Goal: Task Accomplishment & Management: Use online tool/utility

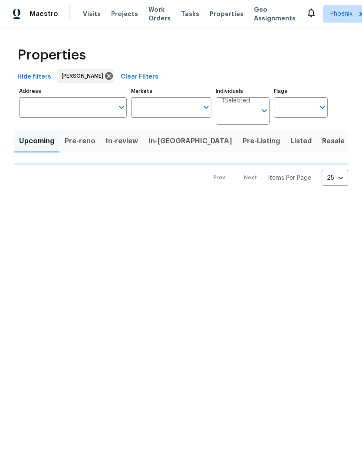
type input "50"
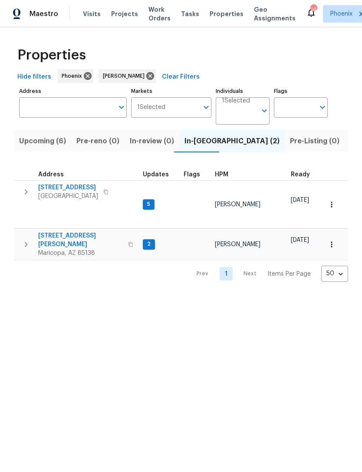
click at [350, 147] on span "Listed (20)" at bounding box center [369, 141] width 38 height 12
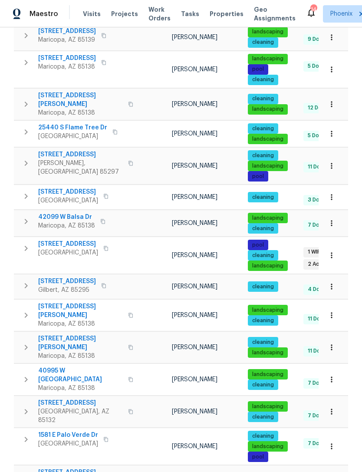
scroll to position [321, 0]
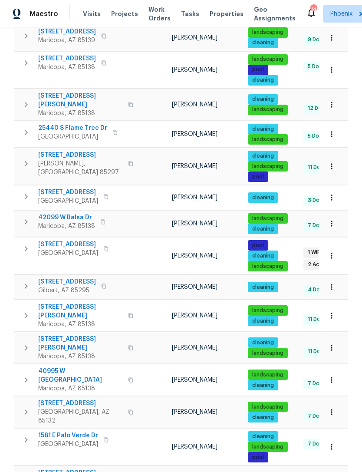
click at [61, 240] on span "4619 W Orchid Ln" at bounding box center [68, 244] width 60 height 9
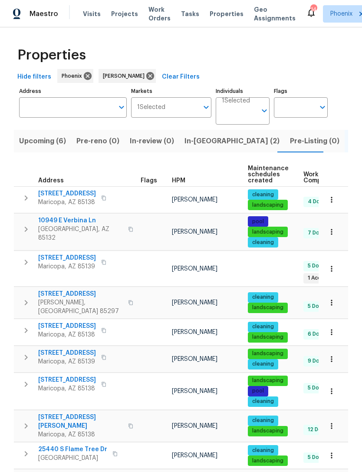
scroll to position [0, 0]
click at [199, 147] on span "In-reno (2)" at bounding box center [232, 141] width 95 height 12
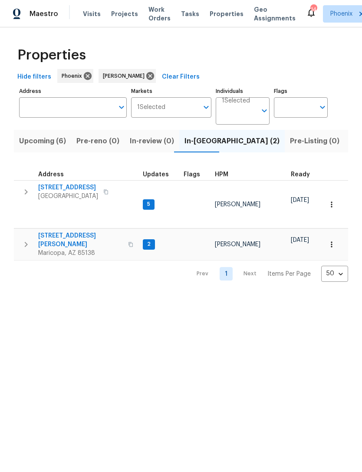
click at [26, 239] on icon "button" at bounding box center [26, 244] width 10 height 10
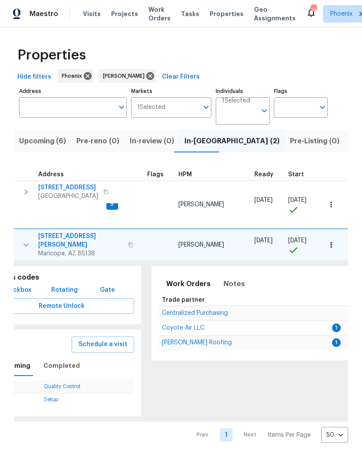
scroll to position [0, 36]
click at [185, 310] on span "Centralized Purchasing" at bounding box center [196, 313] width 66 height 6
click at [38, 232] on span "43531 W Bailey Dr" at bounding box center [80, 240] width 85 height 17
click at [40, 232] on span "43531 W Bailey Dr" at bounding box center [80, 240] width 85 height 17
click at [49, 192] on span "5054 W Mercury Way" at bounding box center [68, 187] width 60 height 9
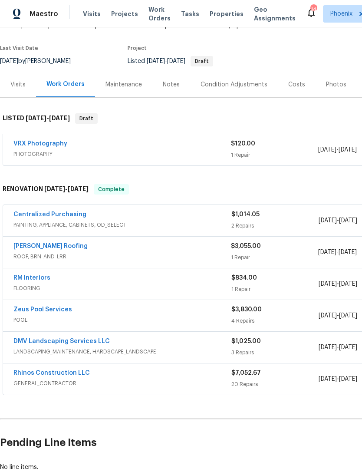
scroll to position [60, 0]
click at [39, 249] on link "Stout Roofing" at bounding box center [50, 246] width 74 height 6
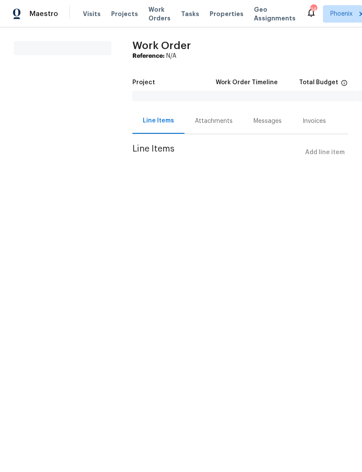
click at [273, 125] on div "Messages" at bounding box center [268, 121] width 28 height 9
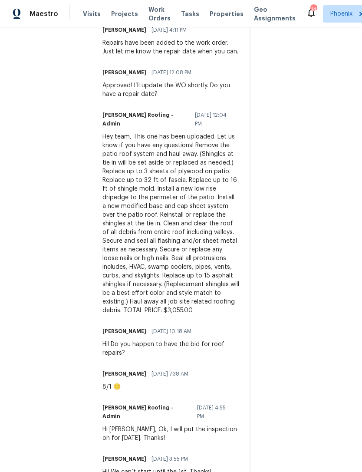
scroll to position [500, 0]
click at [215, 347] on div "Trade Partner Updates Stout Roofing - Admin 08/05/2025 5:12 PM Response Request…" at bounding box center [170, 146] width 137 height 682
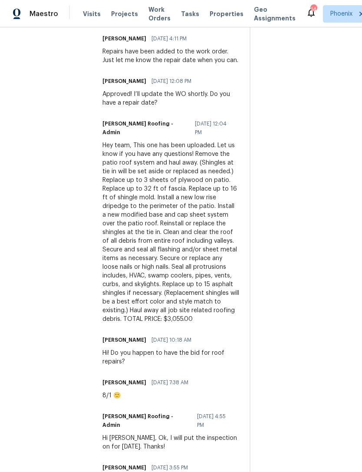
click at [222, 359] on div "Trade Partner Updates Stout Roofing - Admin 08/05/2025 5:12 PM Response Request…" at bounding box center [170, 155] width 137 height 682
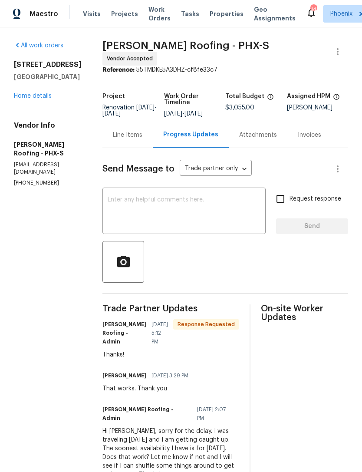
scroll to position [0, 0]
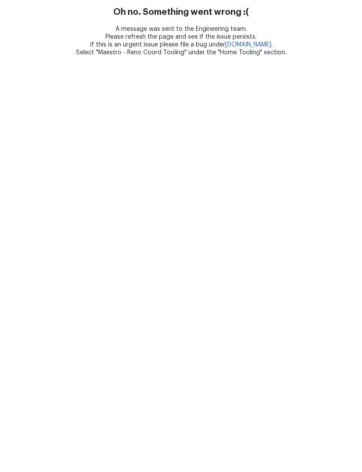
click at [34, 56] on html "Oh no. Something went wrong :( A message was sent to the Engineering team. Plea…" at bounding box center [181, 28] width 362 height 56
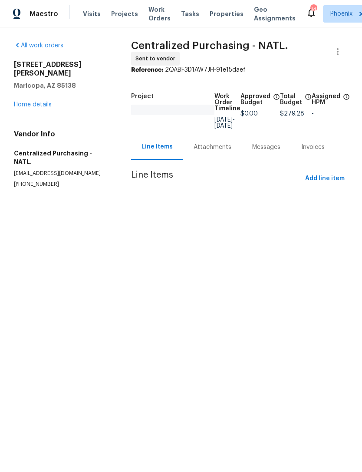
click at [40, 105] on link "Home details" at bounding box center [33, 105] width 38 height 6
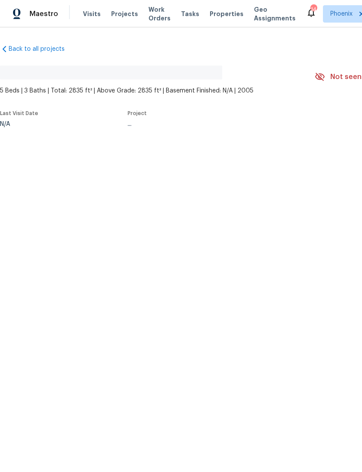
click at [290, 185] on html "Maestro Visits Projects Work Orders Tasks Properties Geo Assignments 14 Phoenix…" at bounding box center [181, 92] width 362 height 185
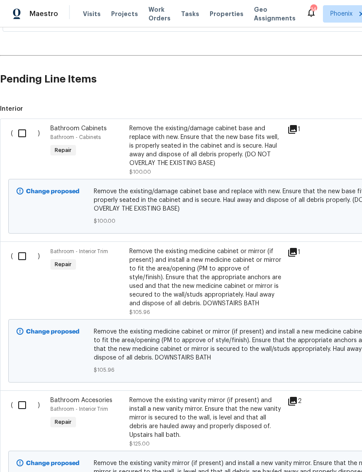
scroll to position [257, 0]
click at [20, 140] on input "checkbox" at bounding box center [25, 133] width 25 height 18
checkbox input "true"
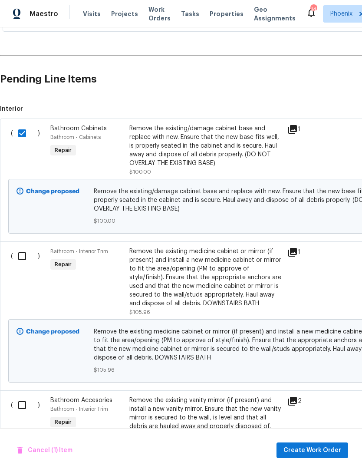
click at [24, 264] on input "checkbox" at bounding box center [25, 256] width 25 height 18
checkbox input "true"
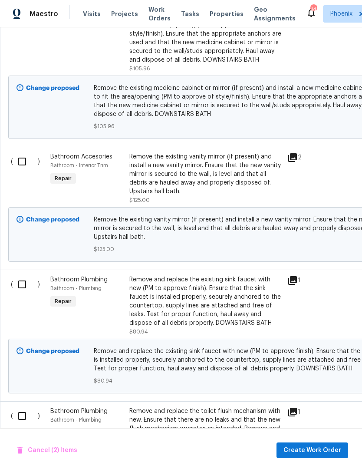
scroll to position [502, 0]
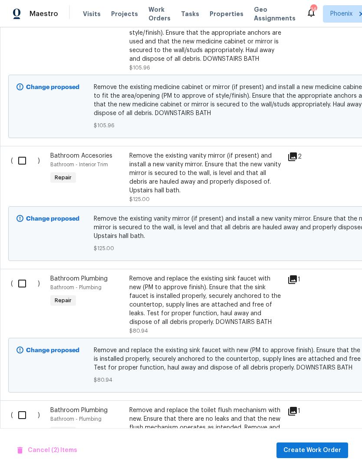
click at [24, 170] on input "checkbox" at bounding box center [25, 161] width 25 height 18
checkbox input "true"
click at [26, 293] on input "checkbox" at bounding box center [25, 283] width 25 height 18
checkbox input "true"
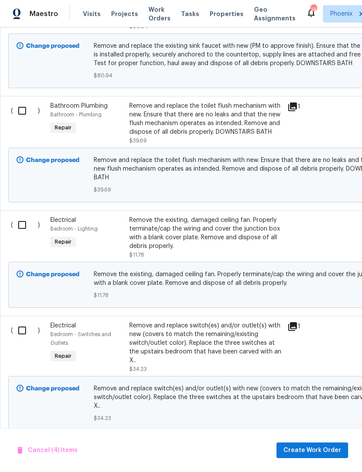
scroll to position [806, 0]
click at [30, 226] on input "checkbox" at bounding box center [25, 225] width 25 height 18
checkbox input "true"
click at [27, 120] on input "checkbox" at bounding box center [25, 111] width 25 height 18
checkbox input "true"
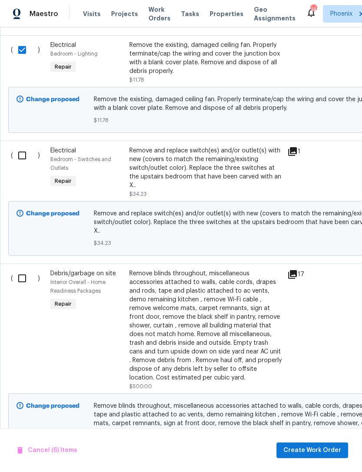
scroll to position [981, 0]
click at [35, 277] on input "checkbox" at bounding box center [25, 278] width 25 height 18
checkbox input "true"
click at [23, 150] on input "checkbox" at bounding box center [25, 155] width 25 height 18
checkbox input "true"
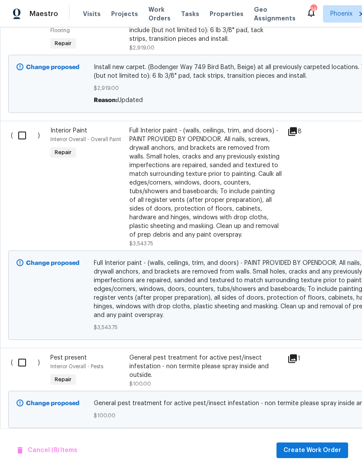
scroll to position [1979, 0]
click at [21, 126] on input "checkbox" at bounding box center [25, 135] width 25 height 18
checkbox input "true"
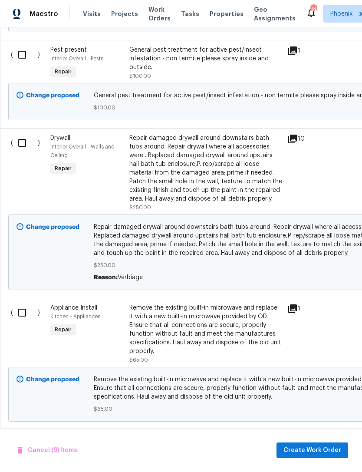
scroll to position [2286, 0]
click at [25, 135] on input "checkbox" at bounding box center [25, 143] width 25 height 18
checkbox input "true"
click at [26, 306] on input "checkbox" at bounding box center [25, 312] width 25 height 18
checkbox input "true"
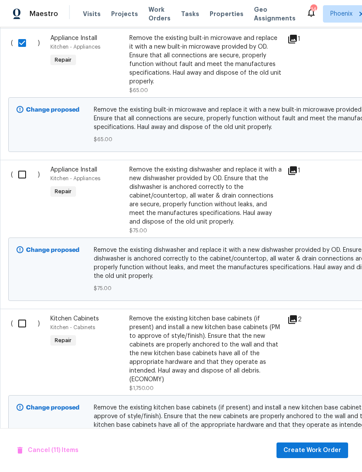
scroll to position [2557, 0]
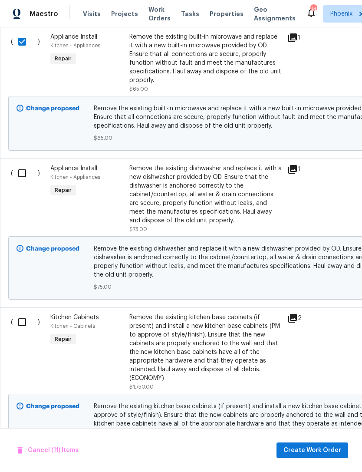
click at [24, 164] on input "checkbox" at bounding box center [25, 173] width 25 height 18
checkbox input "true"
click at [23, 316] on input "checkbox" at bounding box center [25, 322] width 25 height 18
checkbox input "true"
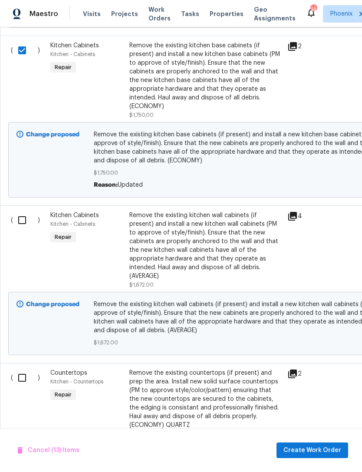
scroll to position [2851, 0]
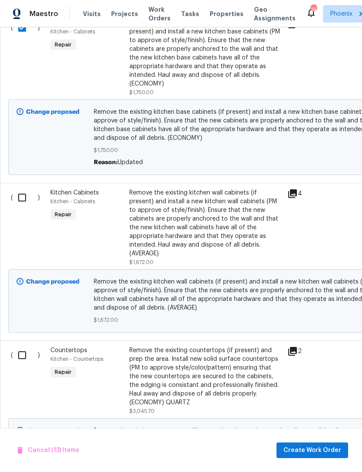
click at [22, 191] on input "checkbox" at bounding box center [25, 197] width 25 height 18
checkbox input "true"
click at [27, 346] on input "checkbox" at bounding box center [25, 355] width 25 height 18
checkbox input "true"
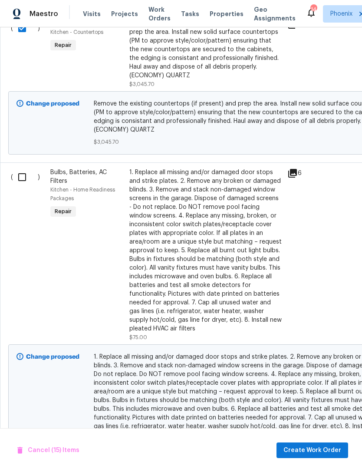
scroll to position [0, 0]
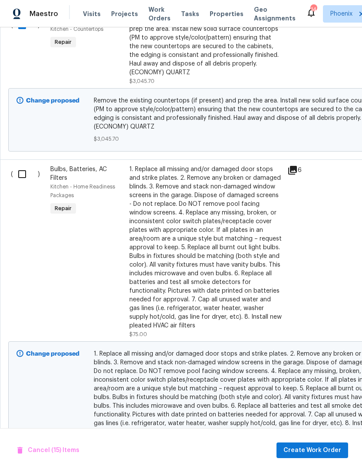
click at [22, 165] on input "checkbox" at bounding box center [25, 174] width 25 height 18
checkbox input "true"
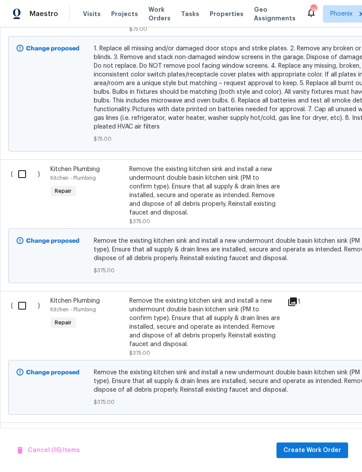
click at [25, 165] on input "checkbox" at bounding box center [25, 174] width 25 height 18
checkbox input "true"
click at [24, 297] on input "checkbox" at bounding box center [25, 306] width 25 height 18
checkbox input "true"
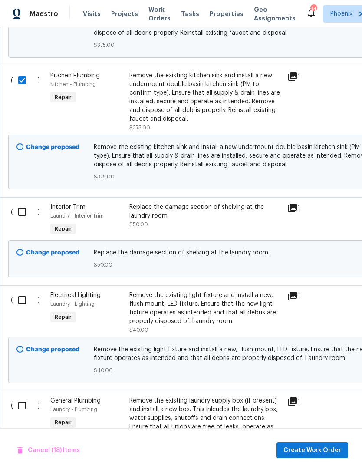
click at [23, 291] on input "checkbox" at bounding box center [25, 300] width 25 height 18
checkbox input "true"
click at [23, 203] on input "checkbox" at bounding box center [25, 212] width 25 height 18
checkbox input "true"
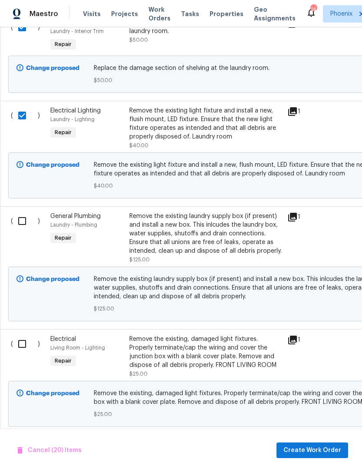
click at [22, 335] on input "checkbox" at bounding box center [25, 344] width 25 height 18
checkbox input "true"
click at [27, 212] on input "checkbox" at bounding box center [25, 221] width 25 height 18
checkbox input "true"
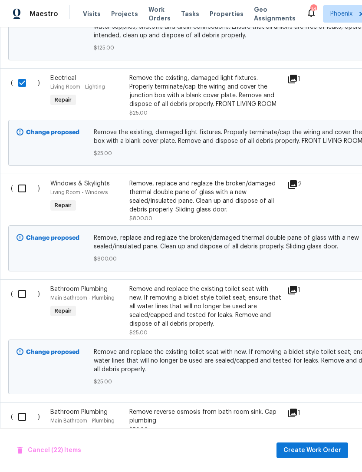
click at [22, 285] on input "checkbox" at bounding box center [25, 294] width 25 height 18
checkbox input "true"
click at [25, 179] on input "checkbox" at bounding box center [25, 188] width 25 height 18
checkbox input "true"
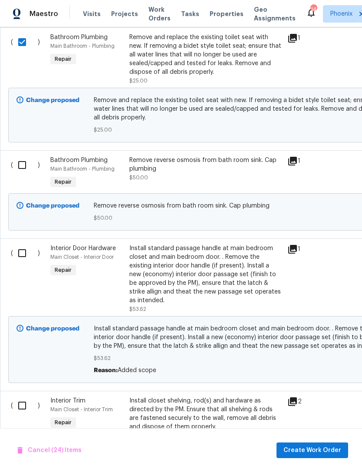
click at [21, 156] on input "checkbox" at bounding box center [25, 165] width 25 height 18
checkbox input "true"
click at [23, 244] on input "checkbox" at bounding box center [25, 253] width 25 height 18
checkbox input "true"
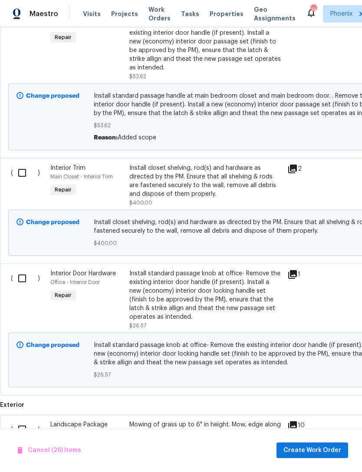
click at [23, 164] on input "checkbox" at bounding box center [25, 173] width 25 height 18
checkbox input "true"
click at [25, 269] on input "checkbox" at bounding box center [25, 278] width 25 height 18
checkbox input "true"
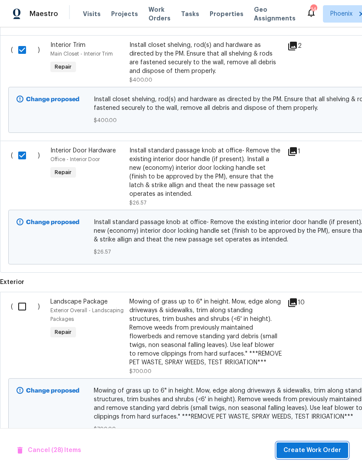
click at [315, 448] on span "Create Work Order" at bounding box center [312, 450] width 58 height 11
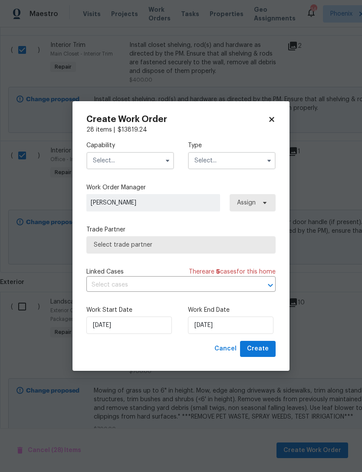
click at [155, 159] on input "text" at bounding box center [130, 160] width 88 height 17
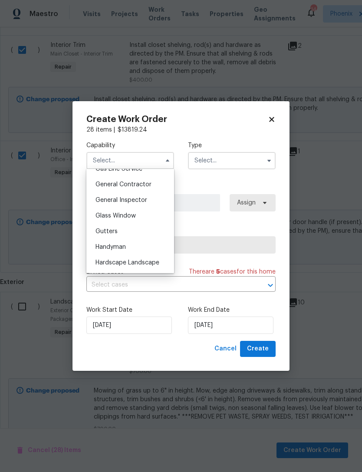
click at [140, 185] on span "General Contractor" at bounding box center [124, 184] width 56 height 6
type input "General Contractor"
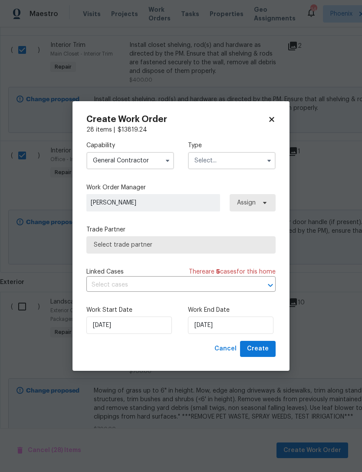
click at [252, 161] on input "text" at bounding box center [232, 160] width 88 height 17
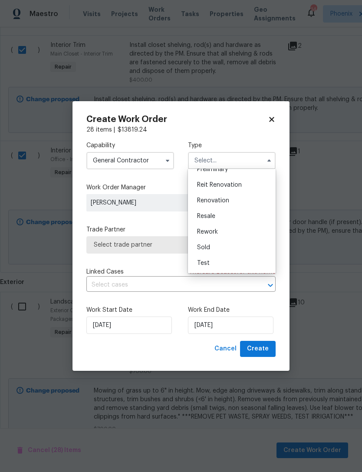
click at [220, 198] on span "Renovation" at bounding box center [213, 201] width 32 height 6
type input "Renovation"
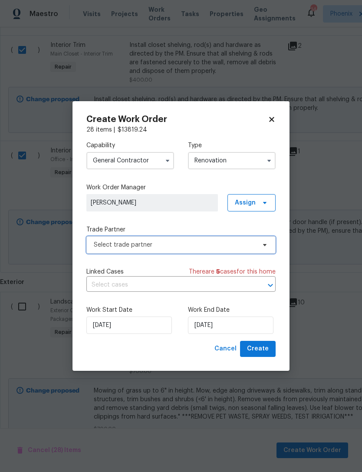
click at [156, 242] on span "Select trade partner" at bounding box center [175, 245] width 162 height 9
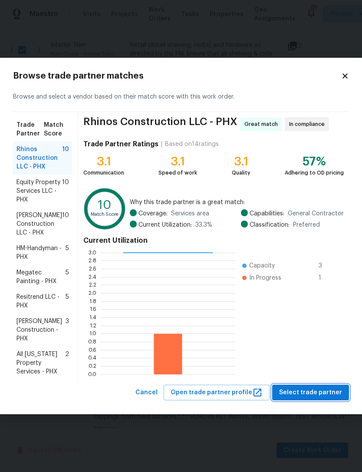
click at [314, 395] on span "Select trade partner" at bounding box center [310, 392] width 63 height 11
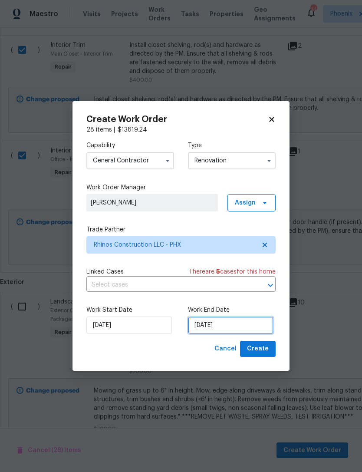
click at [248, 327] on input "8/14/2025" at bounding box center [231, 324] width 86 height 17
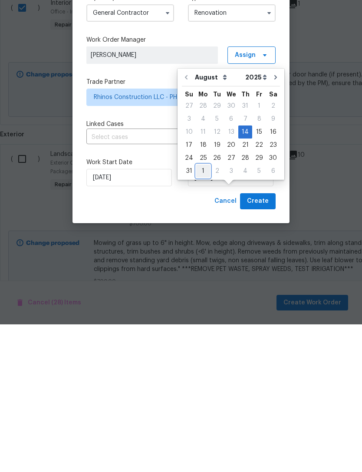
click at [203, 313] on div "1" at bounding box center [203, 319] width 14 height 12
type input "9/1/2025"
select select "8"
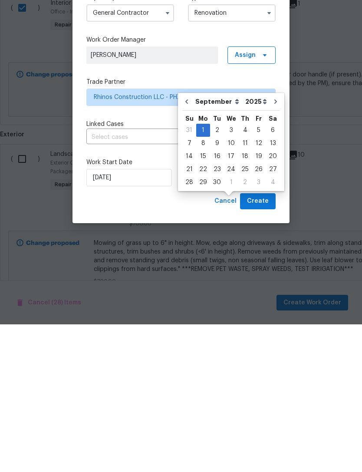
scroll to position [28, 0]
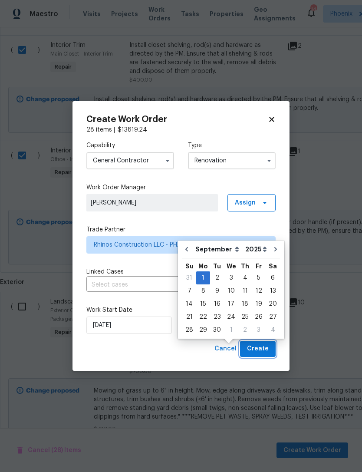
click at [264, 351] on span "Create" at bounding box center [258, 348] width 22 height 11
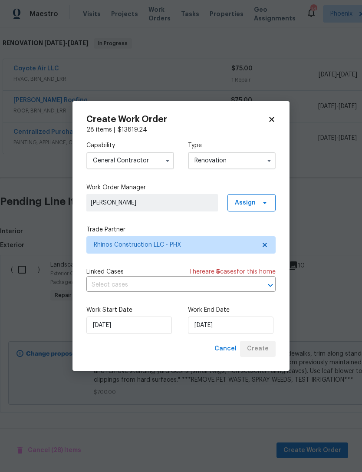
scroll to position [116, 0]
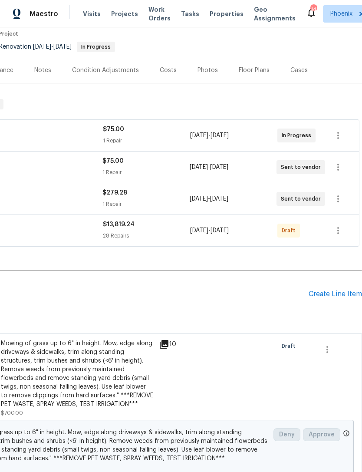
scroll to position [74, 129]
click at [336, 236] on icon "button" at bounding box center [338, 231] width 10 height 10
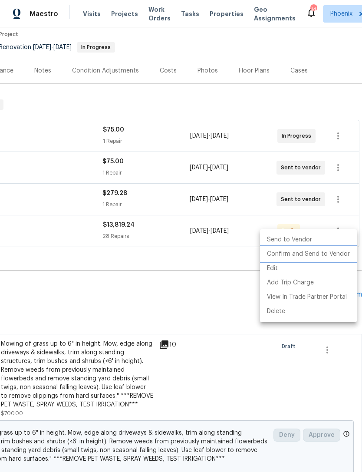
click at [329, 257] on li "Confirm and Send to Vendor" at bounding box center [308, 254] width 97 height 14
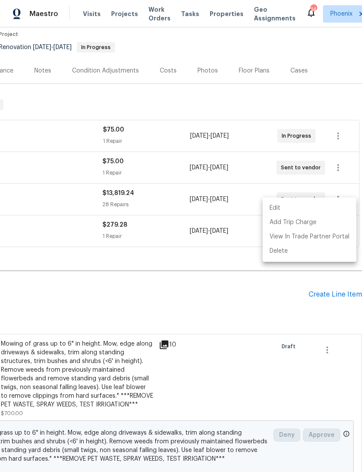
click at [199, 274] on div at bounding box center [181, 236] width 362 height 472
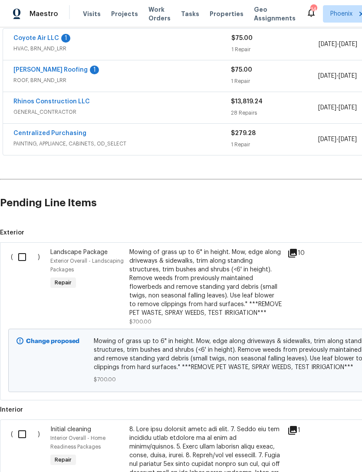
scroll to position [166, 0]
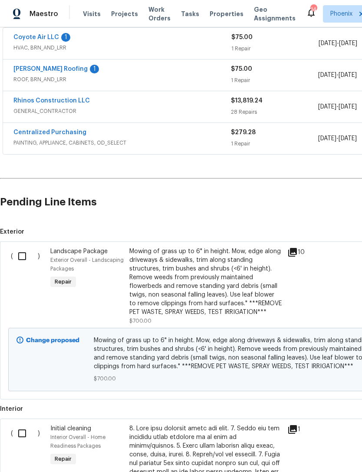
click at [30, 264] on input "checkbox" at bounding box center [25, 256] width 25 height 18
checkbox input "true"
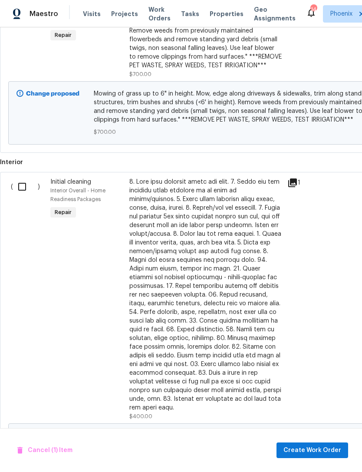
scroll to position [413, 0]
click at [27, 193] on input "checkbox" at bounding box center [25, 186] width 25 height 18
checkbox input "true"
click at [312, 455] on button "Create Work Order" at bounding box center [313, 450] width 72 height 16
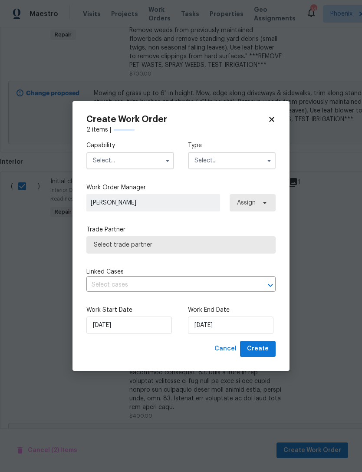
checkbox input "false"
click at [137, 159] on input "text" at bounding box center [130, 160] width 88 height 17
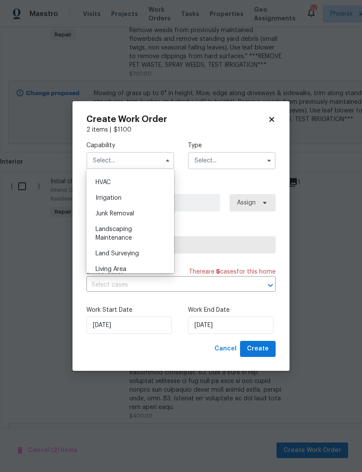
scroll to position [532, 0]
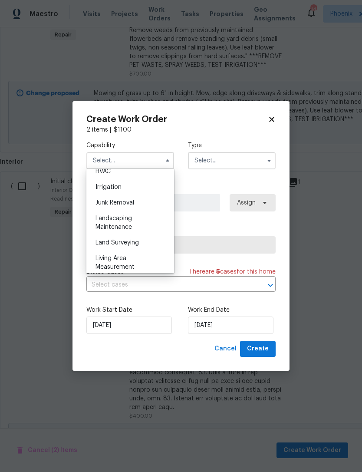
click at [115, 221] on span "Landscaping Maintenance" at bounding box center [114, 222] width 36 height 15
type input "Landscaping Maintenance"
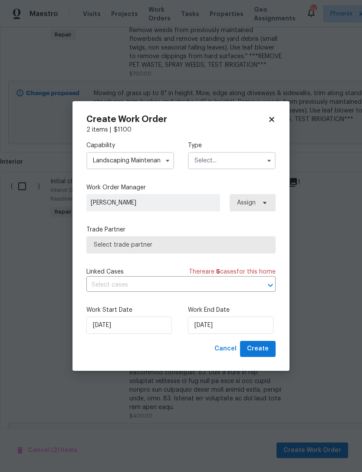
click at [258, 160] on input "text" at bounding box center [232, 160] width 88 height 17
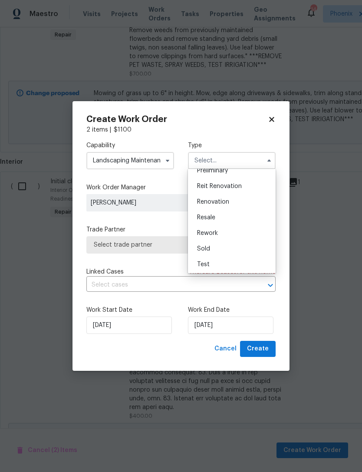
scroll to position [188, 0]
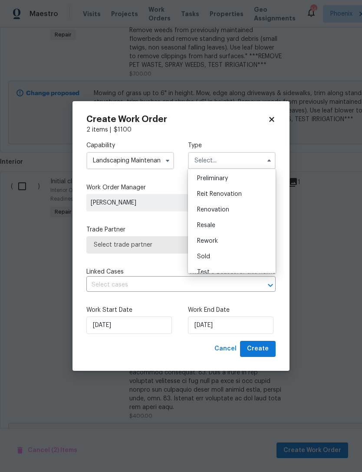
click at [223, 208] on span "Renovation" at bounding box center [213, 210] width 32 height 6
type input "Renovation"
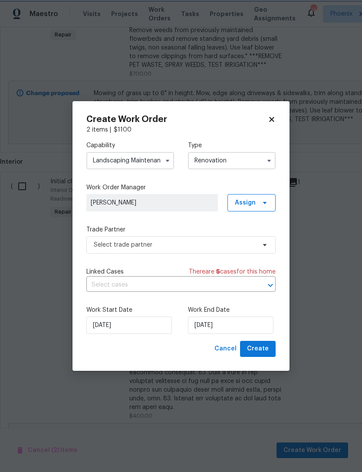
scroll to position [0, 0]
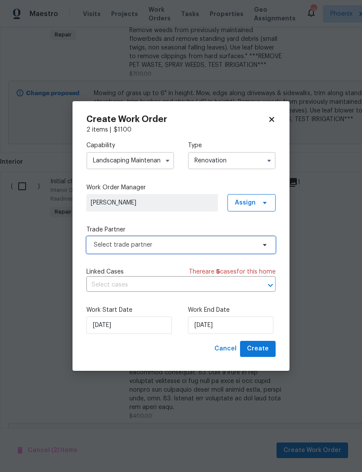
click at [204, 246] on span "Select trade partner" at bounding box center [175, 245] width 162 height 9
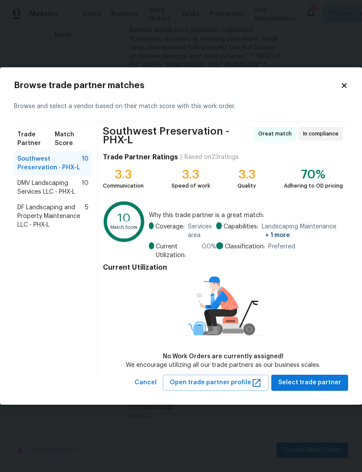
click at [47, 185] on span "DMV Landscaping Services LLC - PHX-L" at bounding box center [49, 187] width 64 height 17
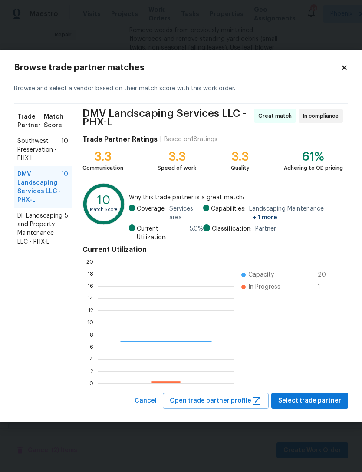
scroll to position [122, 137]
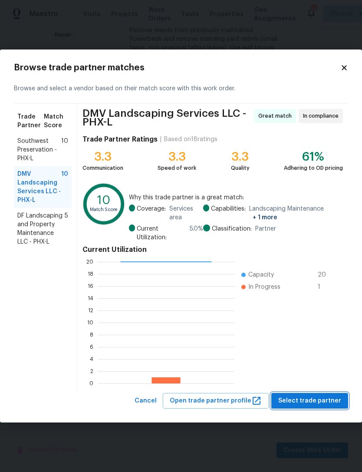
click at [328, 401] on span "Select trade partner" at bounding box center [309, 400] width 63 height 11
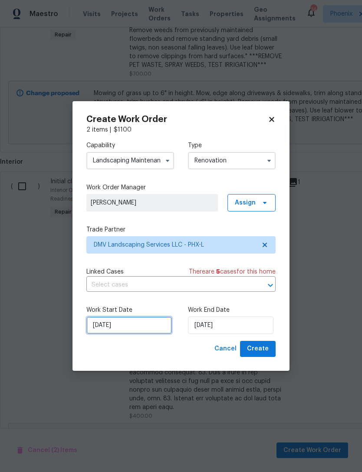
click at [136, 329] on input "[DATE]" at bounding box center [129, 324] width 86 height 17
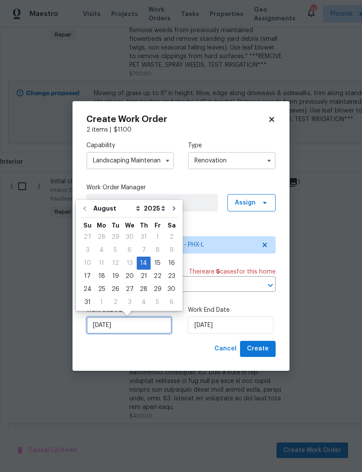
scroll to position [16, 0]
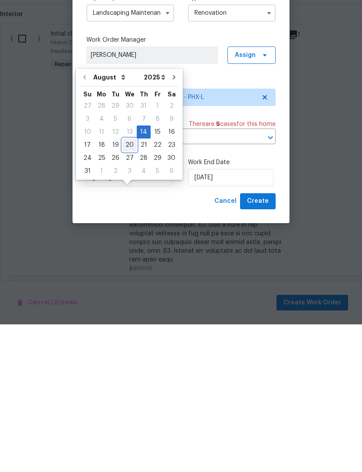
click at [126, 287] on div "20" at bounding box center [129, 293] width 14 height 12
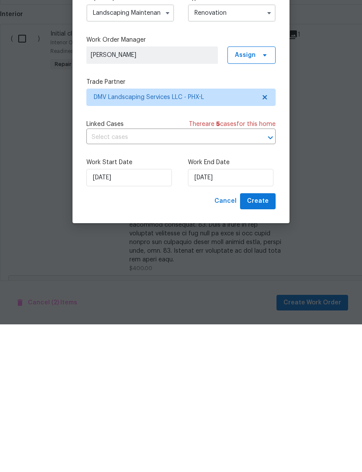
type input "8/20/2025"
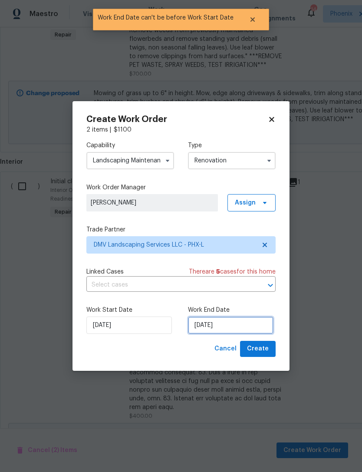
click at [258, 328] on input "8/20/2025" at bounding box center [231, 324] width 86 height 17
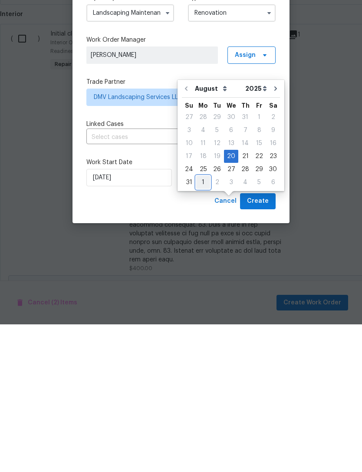
click at [202, 324] on div "1" at bounding box center [203, 330] width 14 height 12
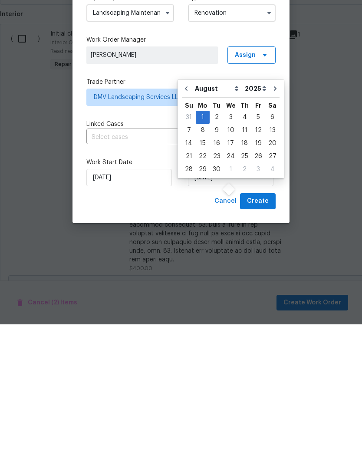
type input "[DATE]"
select select "8"
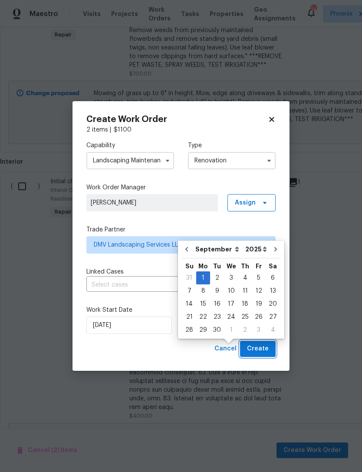
click at [267, 348] on span "Create" at bounding box center [258, 348] width 22 height 11
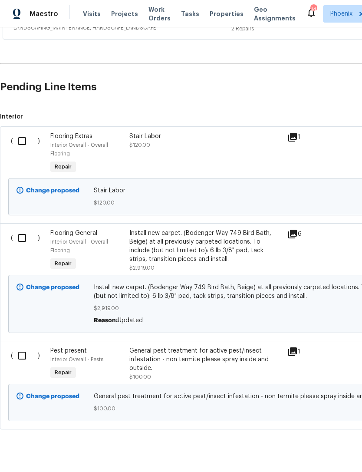
scroll to position [313, 0]
click at [24, 229] on input "checkbox" at bounding box center [25, 238] width 25 height 18
checkbox input "true"
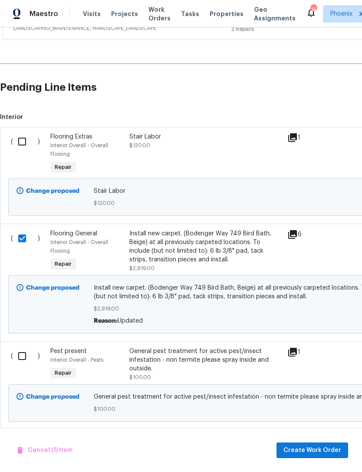
click at [27, 132] on input "checkbox" at bounding box center [25, 141] width 25 height 18
checkbox input "true"
click at [312, 451] on span "Create Work Order" at bounding box center [312, 450] width 58 height 11
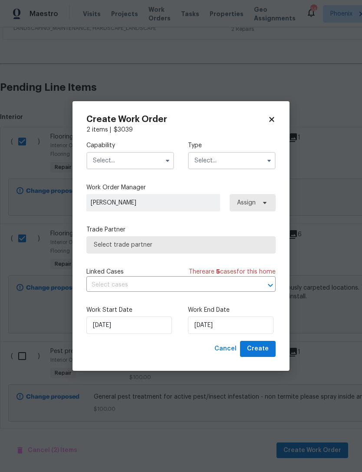
click at [152, 161] on input "text" at bounding box center [130, 160] width 88 height 17
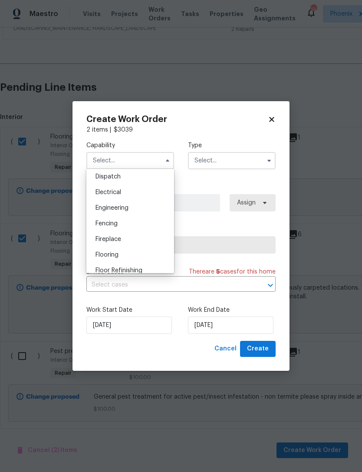
scroll to position [269, 0]
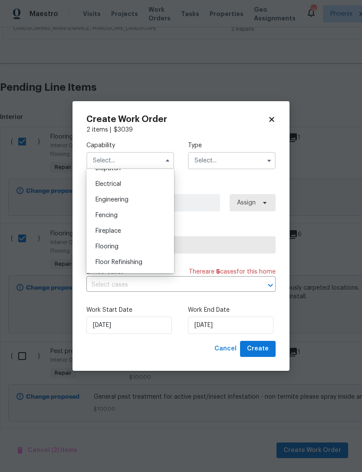
click at [110, 247] on span "Flooring" at bounding box center [107, 247] width 23 height 6
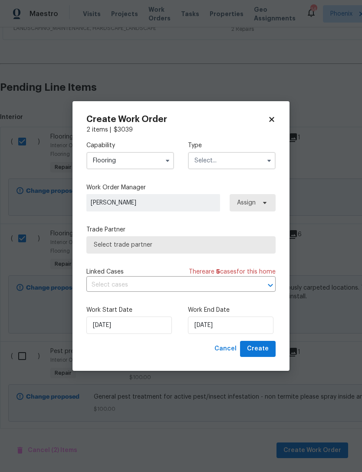
type input "Flooring"
click at [260, 161] on input "text" at bounding box center [232, 160] width 88 height 17
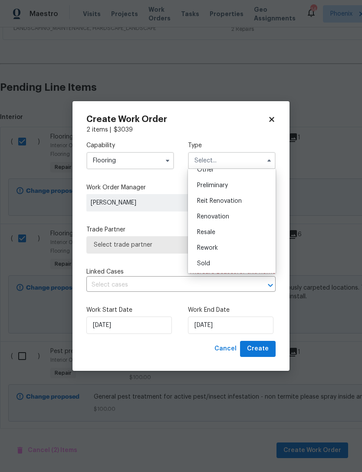
scroll to position [183, 0]
click at [220, 218] on div "Renovation" at bounding box center [231, 215] width 83 height 16
type input "Renovation"
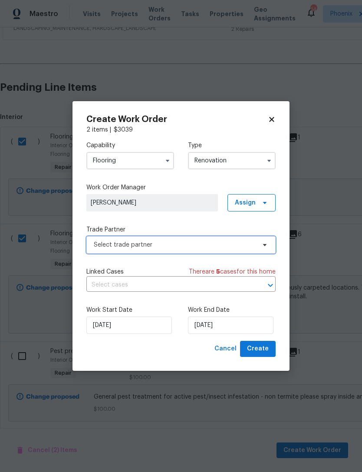
click at [170, 241] on span "Select trade partner" at bounding box center [175, 245] width 162 height 9
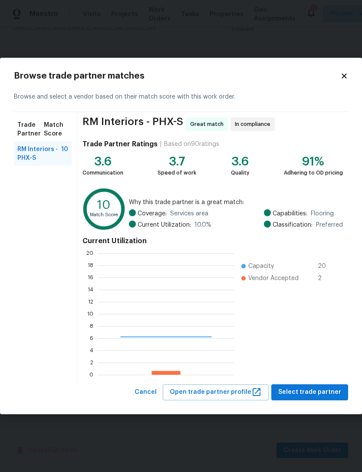
scroll to position [122, 137]
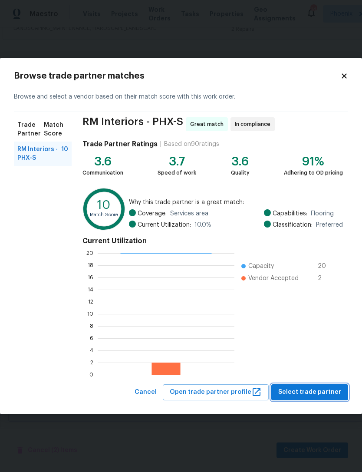
click at [317, 396] on span "Select trade partner" at bounding box center [309, 392] width 63 height 11
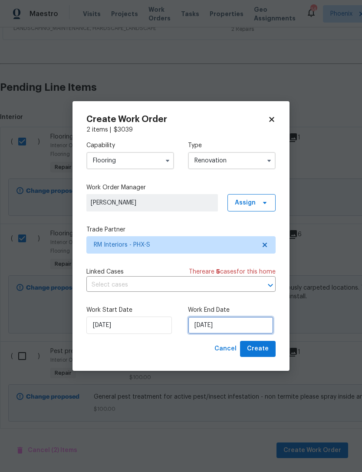
click at [246, 323] on input "[DATE]" at bounding box center [231, 324] width 86 height 17
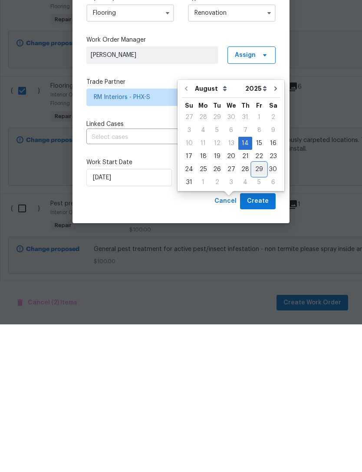
click at [254, 311] on div "29" at bounding box center [259, 317] width 14 height 12
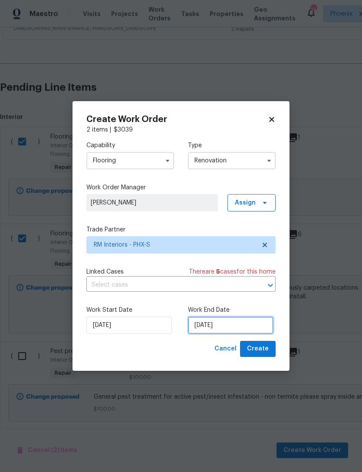
click at [252, 327] on input "8/29/2025" at bounding box center [231, 324] width 86 height 17
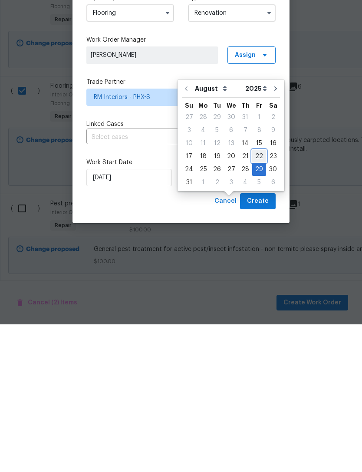
click at [254, 298] on div "22" at bounding box center [259, 304] width 14 height 12
type input "8/22/2025"
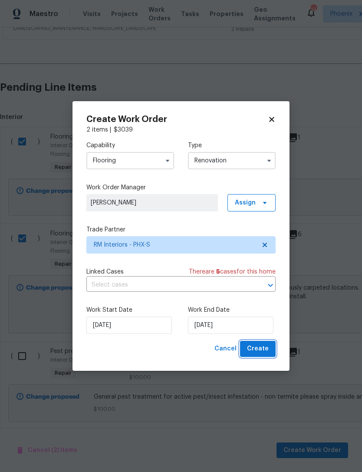
click at [269, 344] on button "Create" at bounding box center [258, 349] width 36 height 16
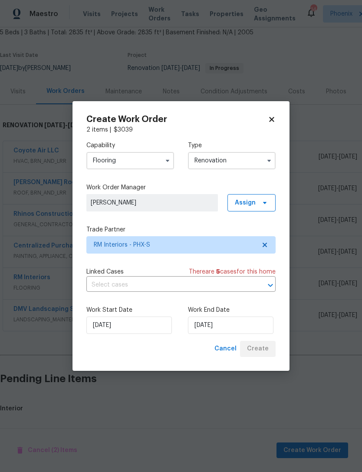
scroll to position [33, 0]
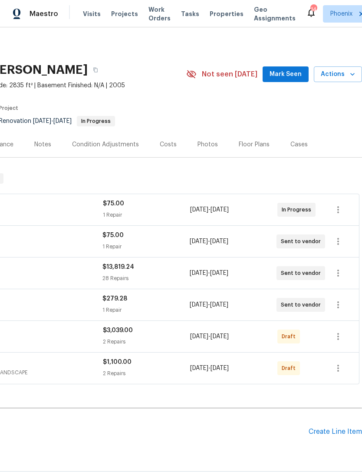
scroll to position [0, 129]
click at [340, 363] on icon "button" at bounding box center [338, 368] width 10 height 10
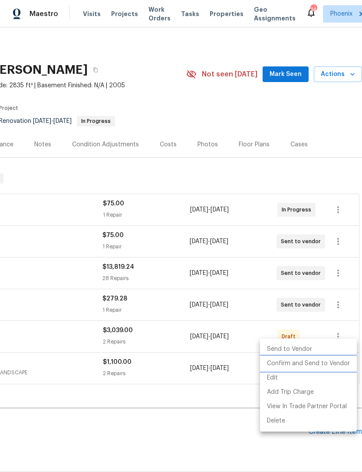
click at [322, 361] on li "Confirm and Send to Vendor" at bounding box center [308, 363] width 97 height 14
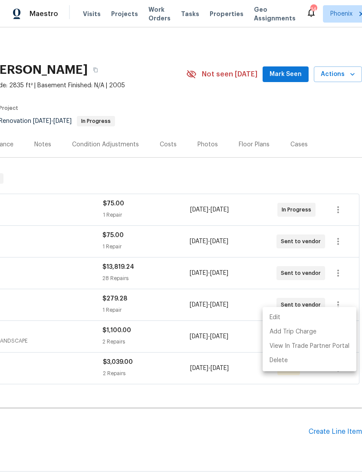
click at [257, 396] on div at bounding box center [181, 236] width 362 height 472
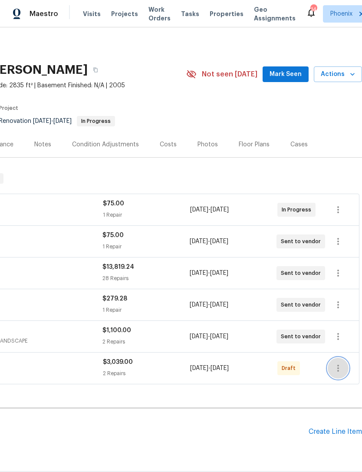
click at [339, 358] on button "button" at bounding box center [338, 368] width 21 height 21
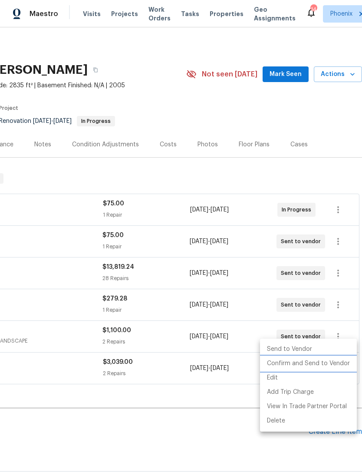
click at [323, 360] on li "Confirm and Send to Vendor" at bounding box center [308, 363] width 97 height 14
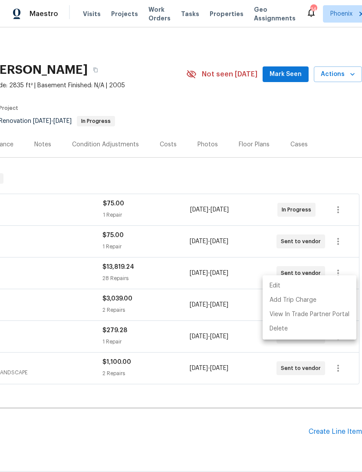
click at [218, 391] on div at bounding box center [181, 236] width 362 height 472
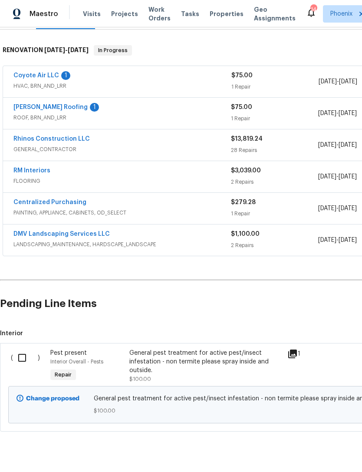
scroll to position [128, 0]
click at [25, 349] on input "checkbox" at bounding box center [25, 358] width 25 height 18
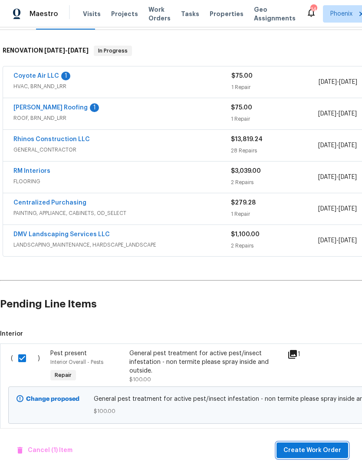
click at [325, 451] on span "Create Work Order" at bounding box center [312, 450] width 58 height 11
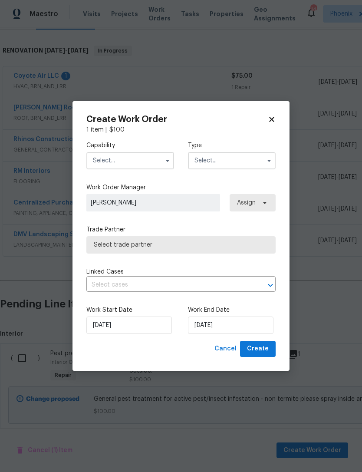
checkbox input "false"
click at [148, 165] on input "text" at bounding box center [130, 160] width 88 height 17
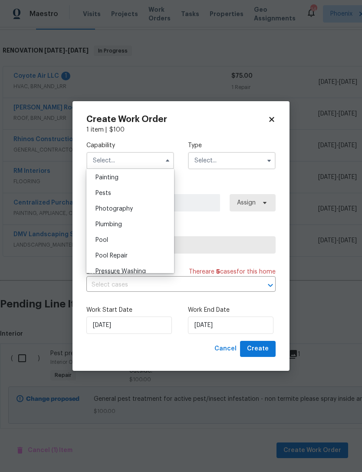
scroll to position [729, 0]
click at [109, 192] on span "Pests" at bounding box center [104, 195] width 16 height 6
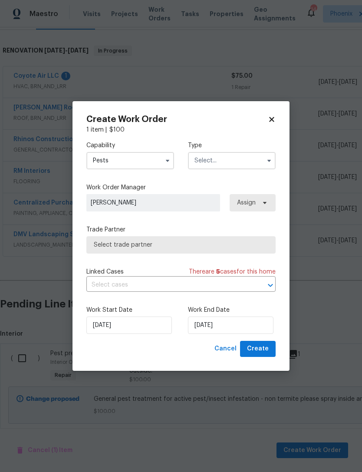
type input "Pests"
click at [254, 160] on input "text" at bounding box center [232, 160] width 88 height 17
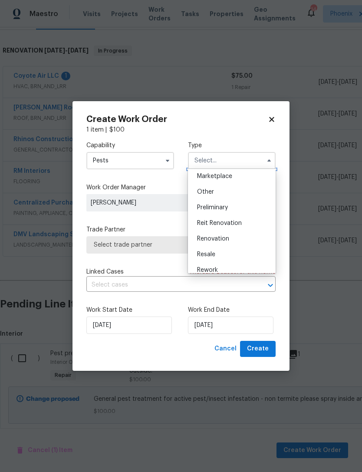
scroll to position [158, 0]
click at [217, 240] on span "Renovation" at bounding box center [213, 240] width 32 height 6
type input "Renovation"
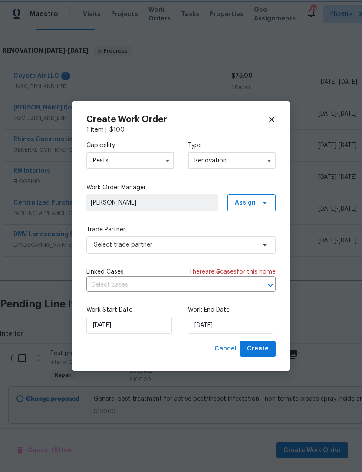
scroll to position [0, 0]
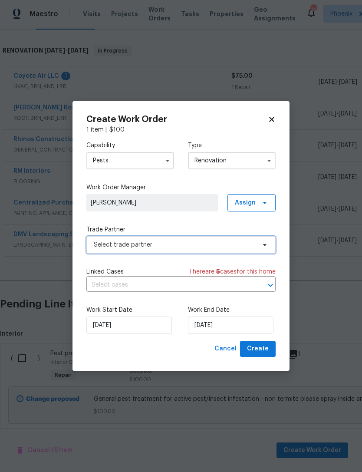
click at [169, 241] on span "Select trade partner" at bounding box center [175, 245] width 162 height 9
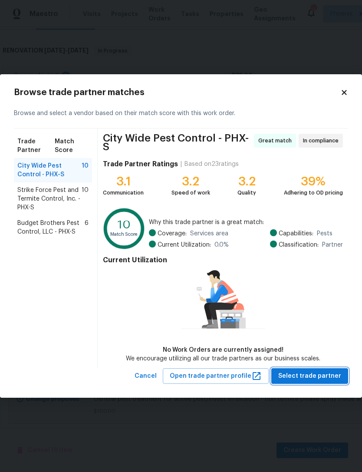
click at [327, 378] on span "Select trade partner" at bounding box center [309, 376] width 63 height 11
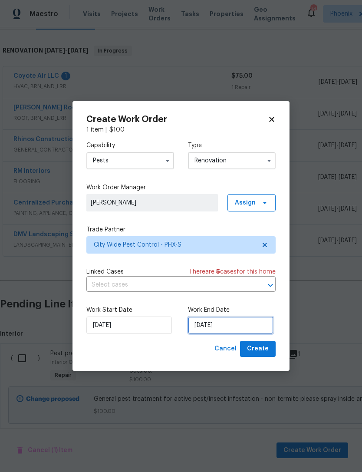
click at [253, 330] on input "[DATE]" at bounding box center [231, 324] width 86 height 17
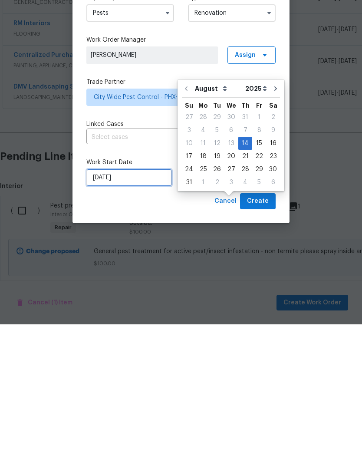
click at [139, 316] on input "[DATE]" at bounding box center [129, 324] width 86 height 17
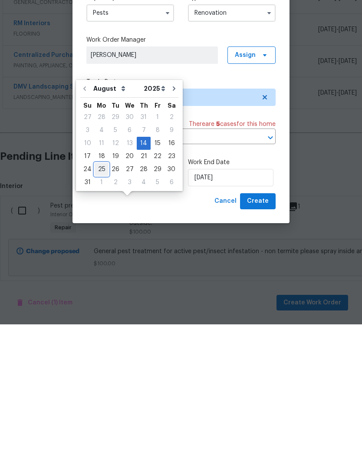
click at [104, 311] on div "25" at bounding box center [102, 317] width 14 height 12
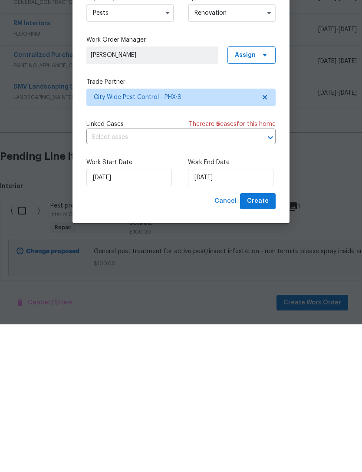
type input "8/25/2025"
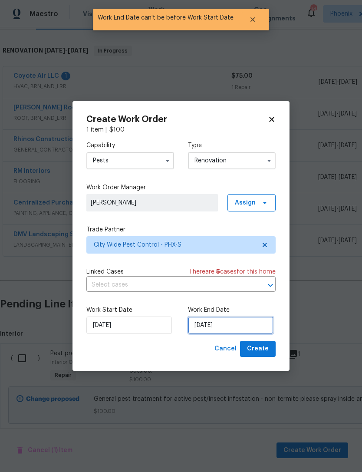
click at [259, 328] on input "8/25/2025" at bounding box center [231, 324] width 86 height 17
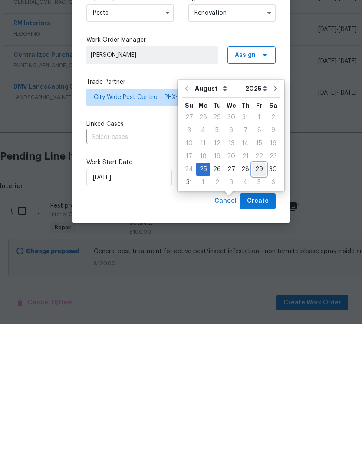
click at [256, 311] on div "29" at bounding box center [259, 317] width 14 height 12
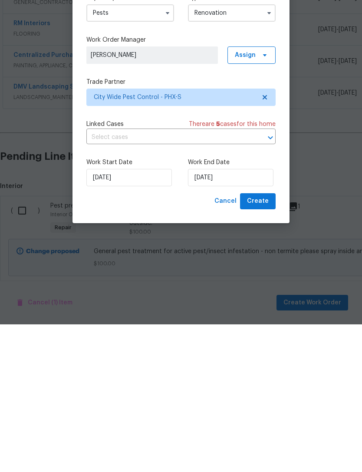
type input "8/29/2025"
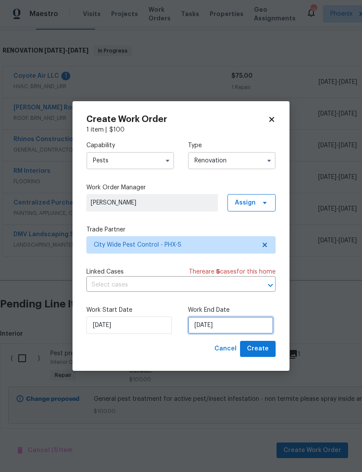
click at [248, 325] on input "8/29/2025" at bounding box center [231, 324] width 86 height 17
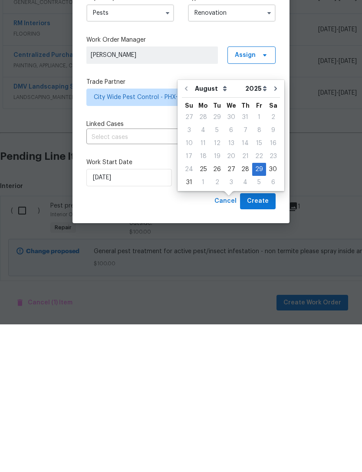
click at [180, 341] on div "Cancel Create" at bounding box center [180, 349] width 189 height 16
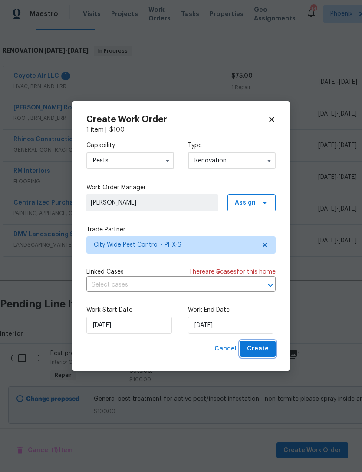
click at [263, 348] on span "Create" at bounding box center [258, 348] width 22 height 11
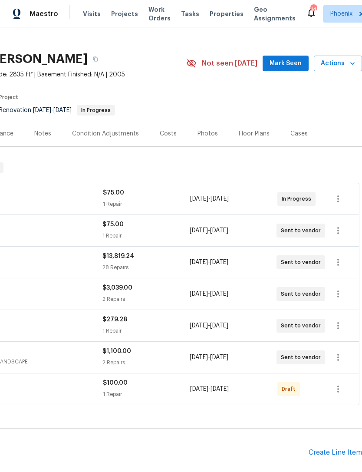
scroll to position [11, 129]
click at [342, 384] on icon "button" at bounding box center [338, 389] width 10 height 10
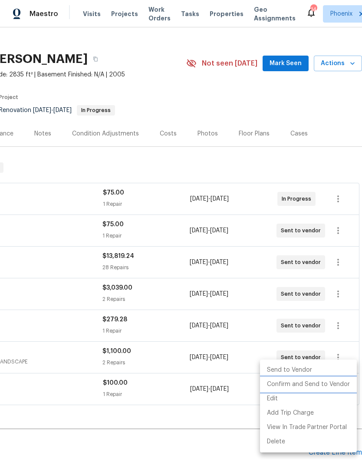
click at [338, 386] on li "Confirm and Send to Vendor" at bounding box center [308, 384] width 97 height 14
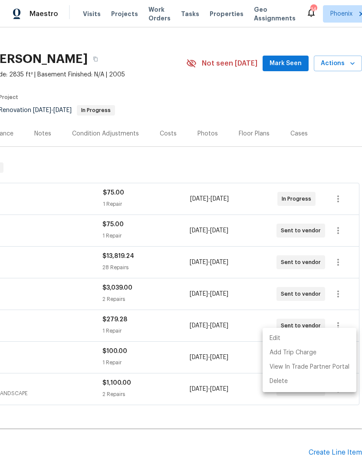
click at [246, 407] on div at bounding box center [181, 236] width 362 height 472
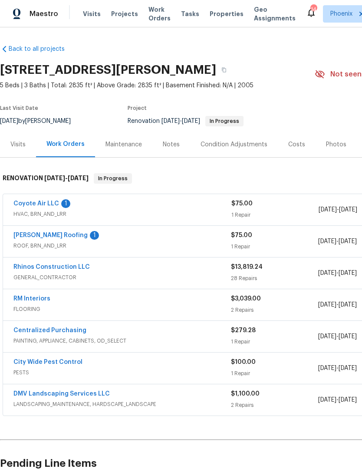
scroll to position [0, 0]
click at [39, 232] on link "[PERSON_NAME] Roofing" at bounding box center [50, 235] width 74 height 6
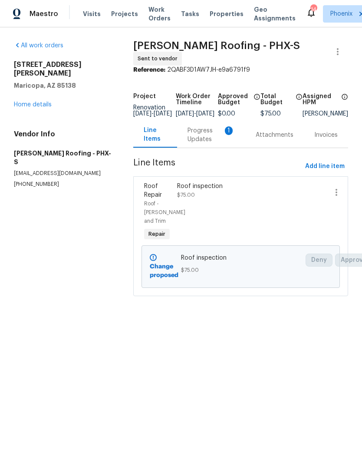
click at [204, 144] on div "Progress Updates 1" at bounding box center [211, 134] width 47 height 17
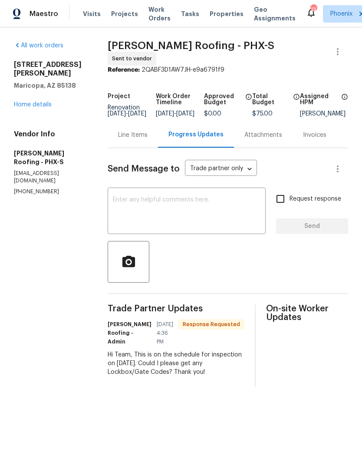
click at [171, 223] on textarea at bounding box center [187, 212] width 148 height 30
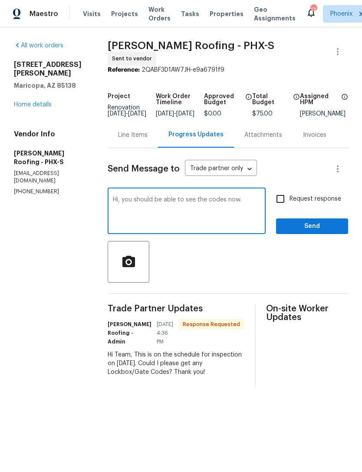
type textarea "Hi, you should be able to see the codes now."
click at [329, 232] on span "Send" at bounding box center [312, 226] width 58 height 11
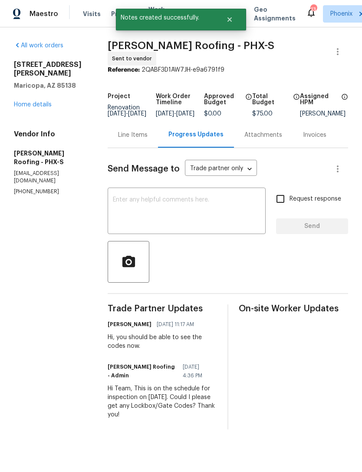
click at [47, 104] on link "Home details" at bounding box center [33, 105] width 38 height 6
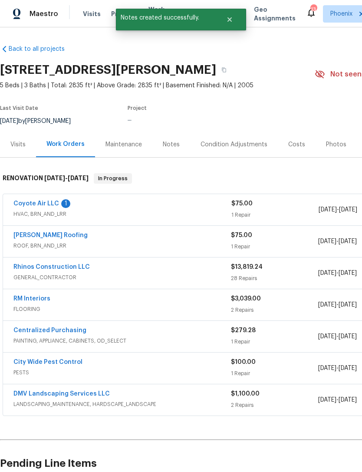
click at [54, 207] on link "Coyote Air LLC" at bounding box center [36, 204] width 46 height 6
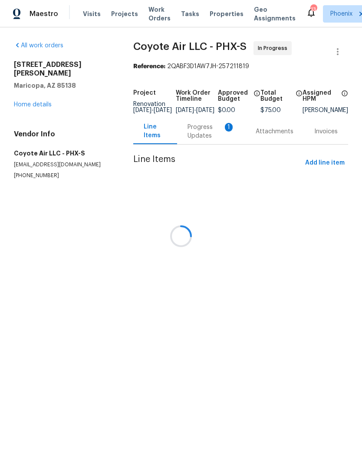
click at [214, 142] on div at bounding box center [181, 236] width 362 height 472
click at [206, 143] on div at bounding box center [181, 236] width 362 height 472
click at [196, 150] on div at bounding box center [181, 236] width 362 height 472
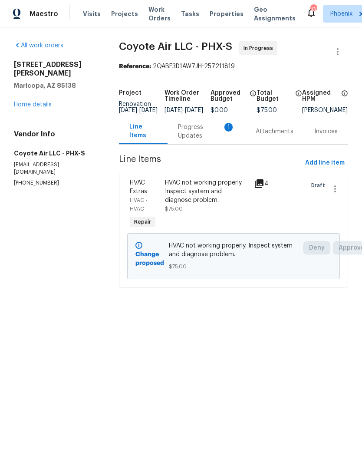
click at [196, 140] on div "Progress Updates 1" at bounding box center [206, 131] width 57 height 17
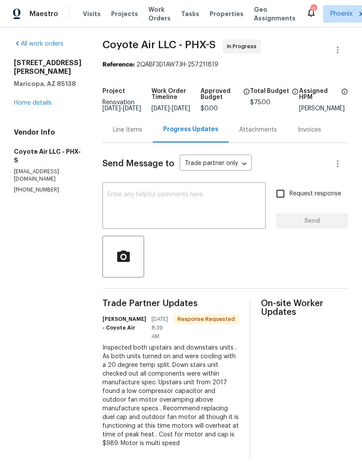
scroll to position [17, 0]
click at [217, 368] on div "Trade Partner Updates Alex Berrones - Coyote Air 08/14/2025 8:39 AM Response Re…" at bounding box center [225, 378] width 246 height 159
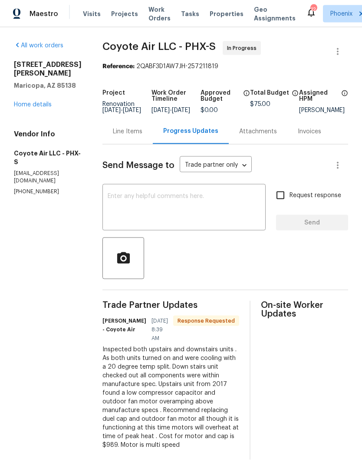
scroll to position [0, 0]
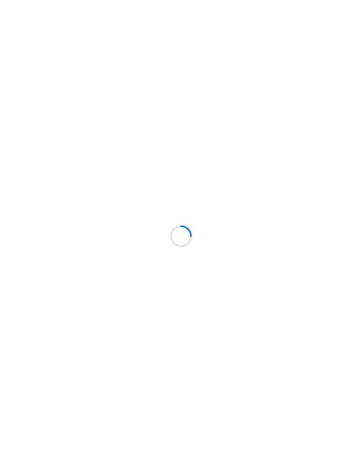
click at [47, 109] on div at bounding box center [181, 236] width 362 height 472
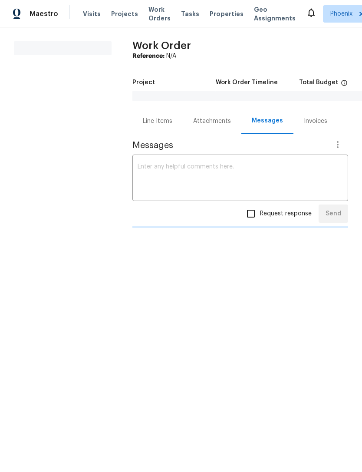
click at [43, 114] on section "All work orders" at bounding box center [63, 140] width 98 height 199
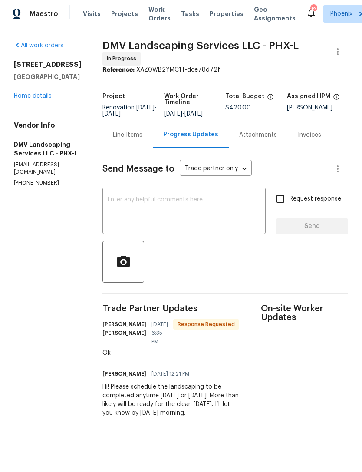
click at [37, 99] on link "Home details" at bounding box center [33, 96] width 38 height 6
